Goal: Task Accomplishment & Management: Use online tool/utility

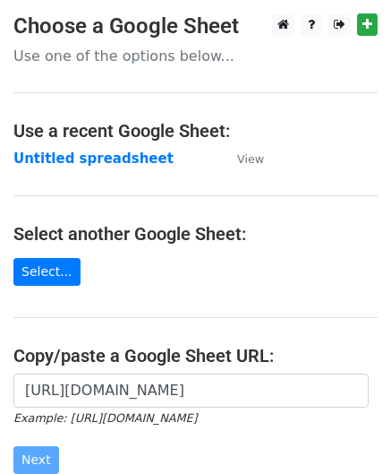
scroll to position [179, 0]
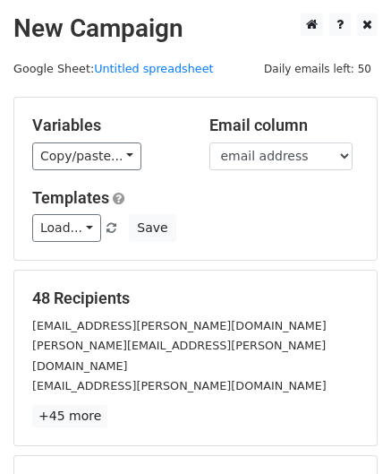
scroll to position [218, 0]
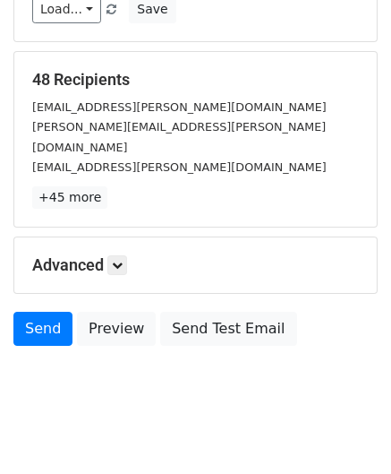
click at [131, 255] on h5 "Advanced" at bounding box center [195, 265] width 327 height 20
click at [123, 260] on icon at bounding box center [117, 265] width 11 height 11
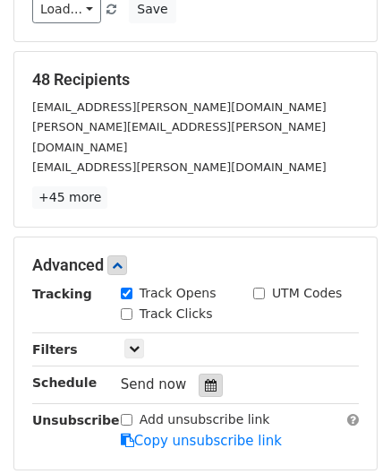
click at [201, 373] on div at bounding box center [211, 384] width 24 height 23
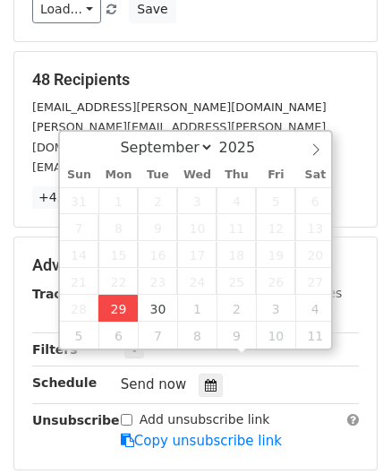
type input "[DATE] 12:00"
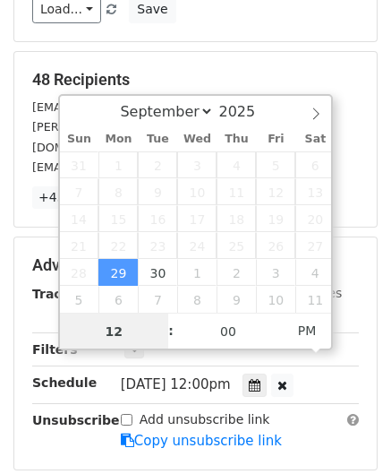
scroll to position [0, 0]
paste input "Hour"
type input "2"
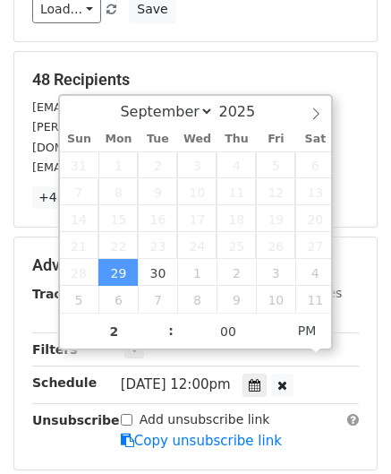
type input "[DATE] 14:00"
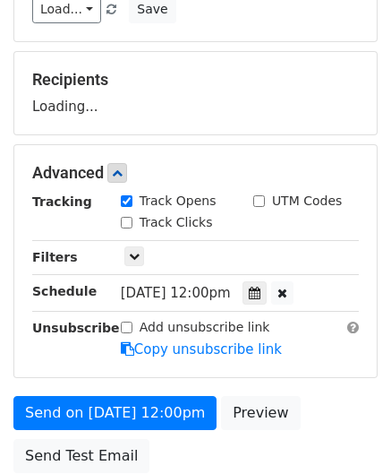
scroll to position [346, 0]
